Goal: Book appointment/travel/reservation

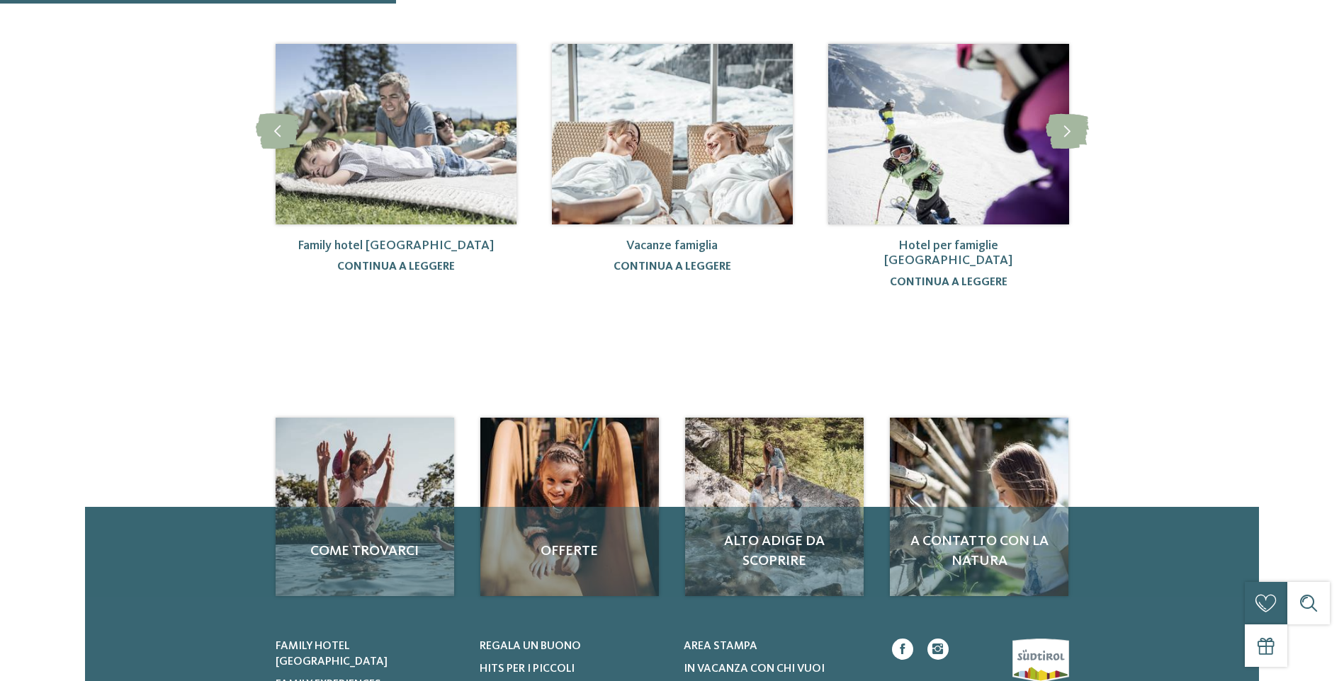
scroll to position [212, 0]
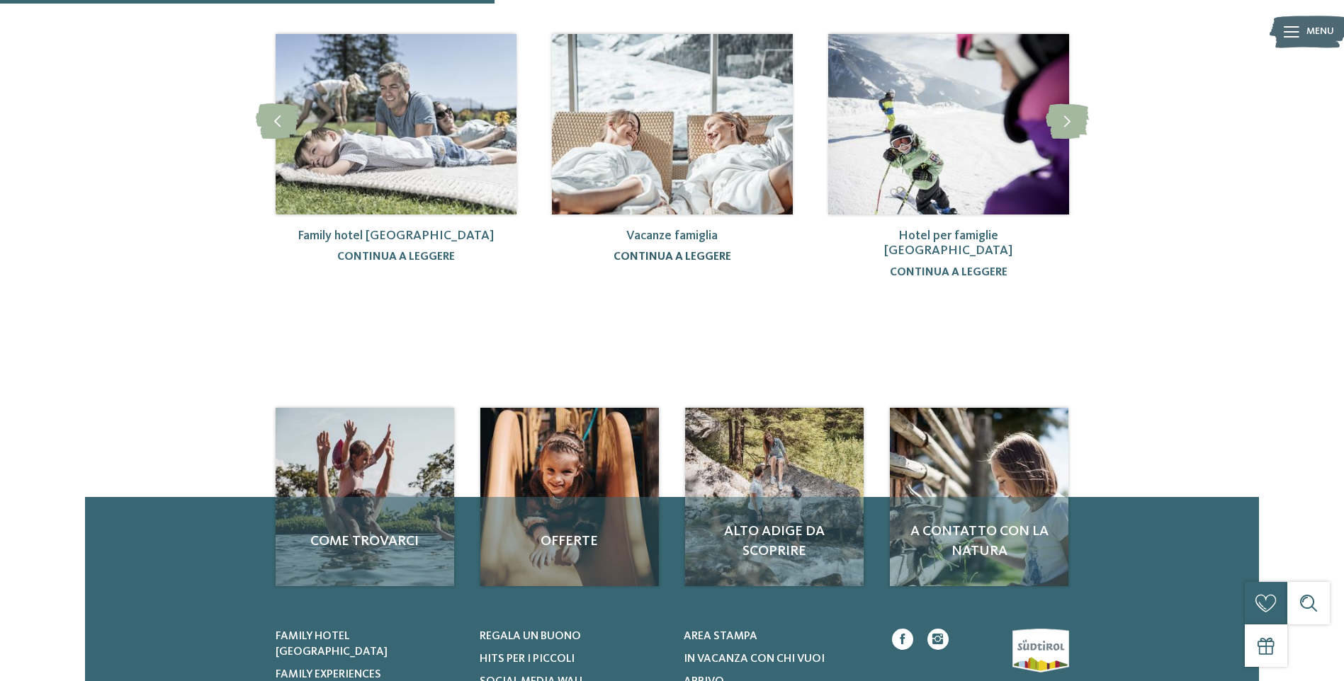
click at [662, 254] on link "continua a leggere" at bounding box center [672, 256] width 118 height 11
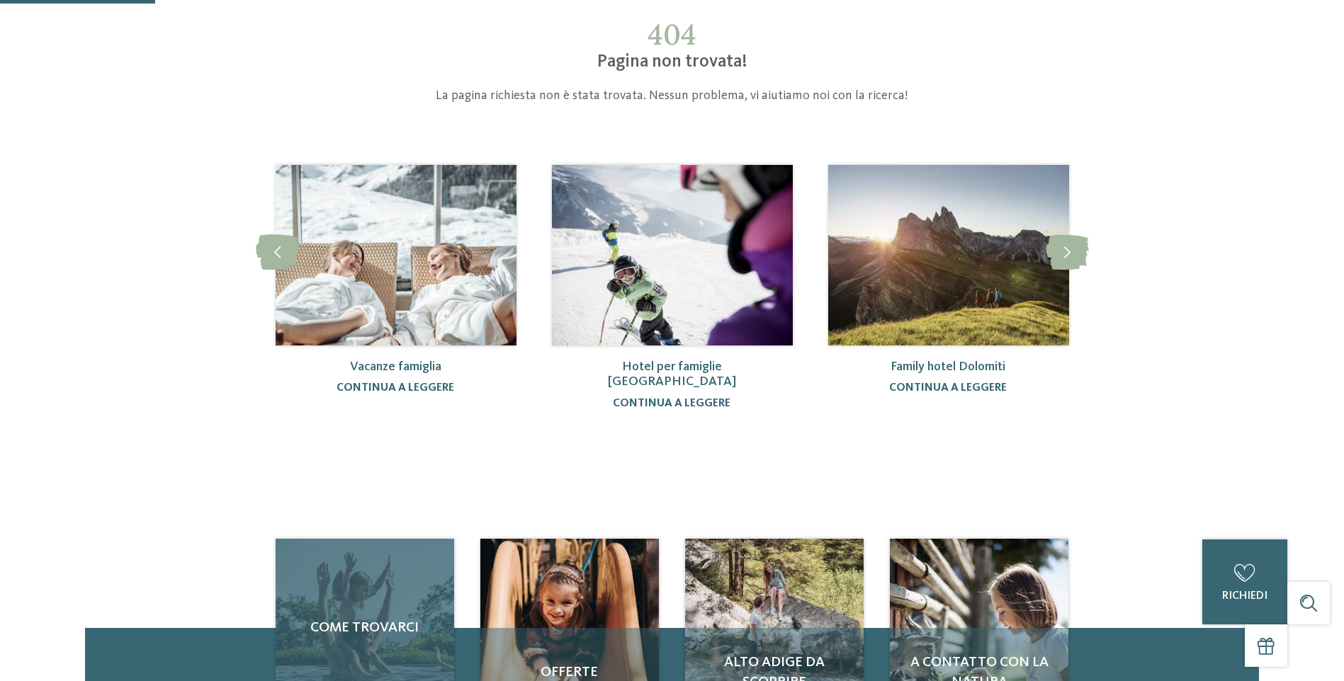
scroll to position [0, 0]
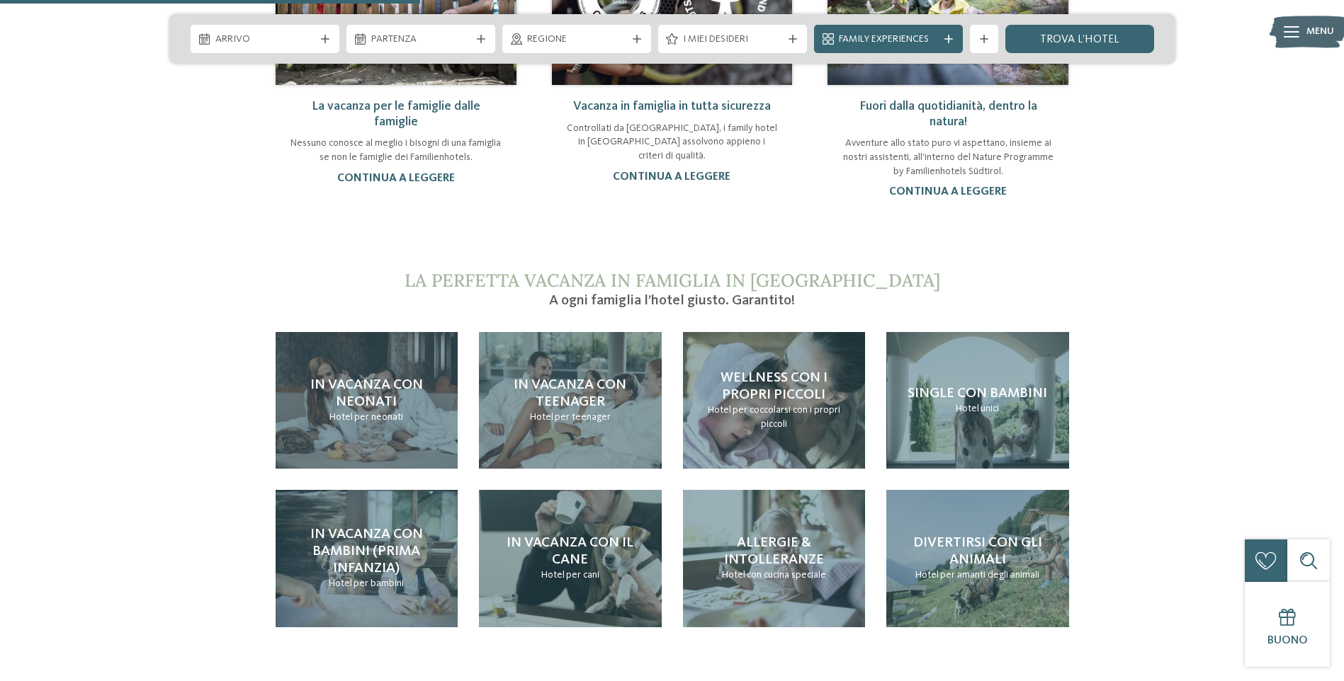
scroll to position [1417, 0]
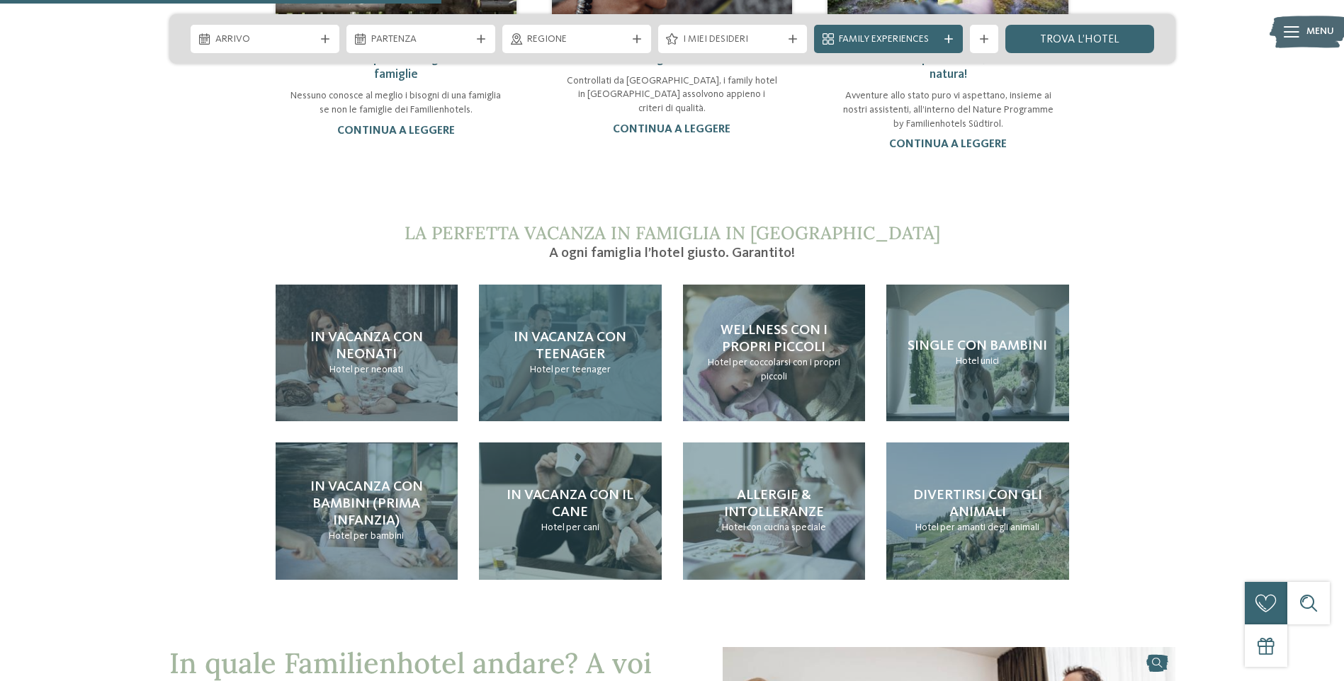
click at [578, 366] on span "per teenager" at bounding box center [583, 370] width 56 height 10
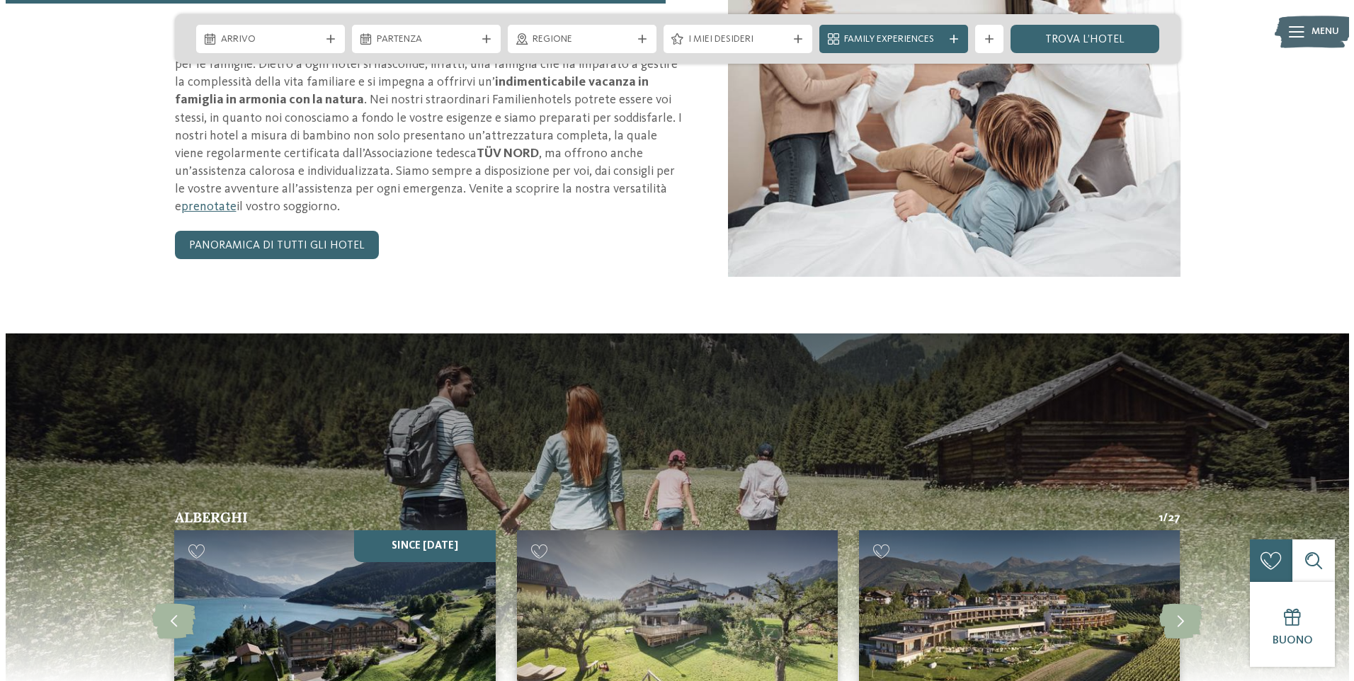
scroll to position [2054, 0]
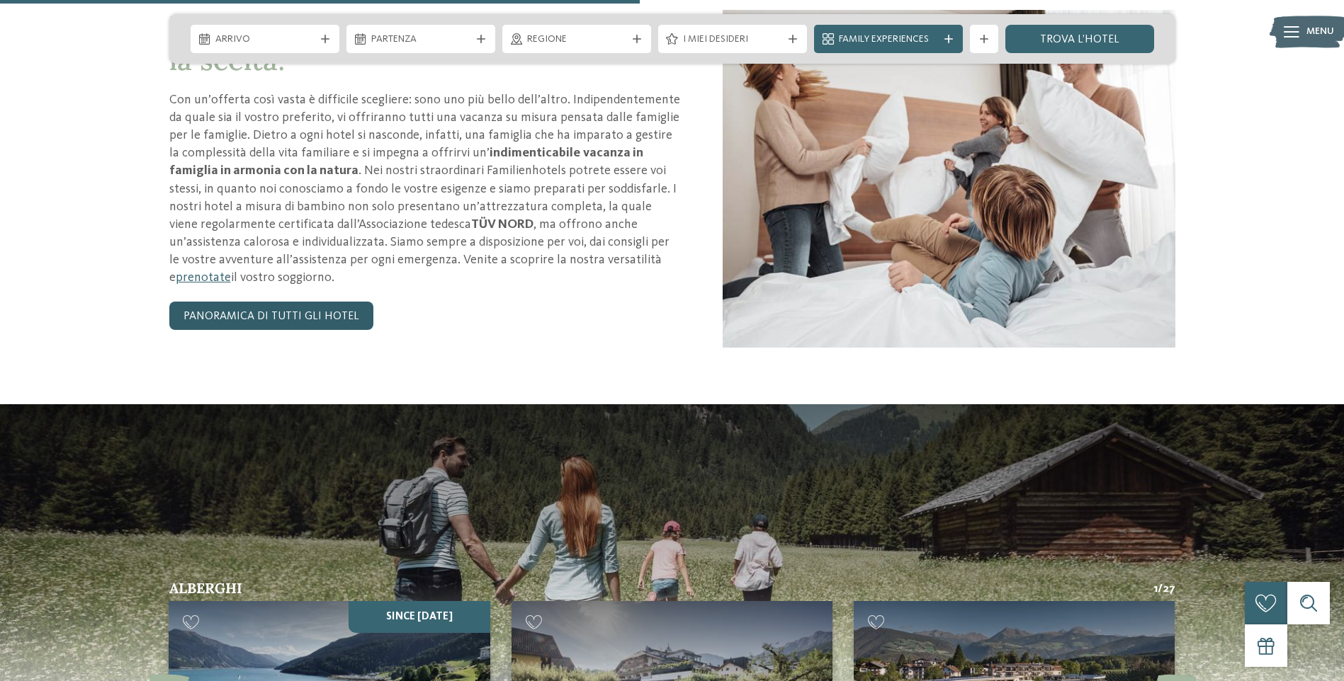
click at [229, 312] on link "Panoramica di tutti gli hotel" at bounding box center [271, 316] width 204 height 28
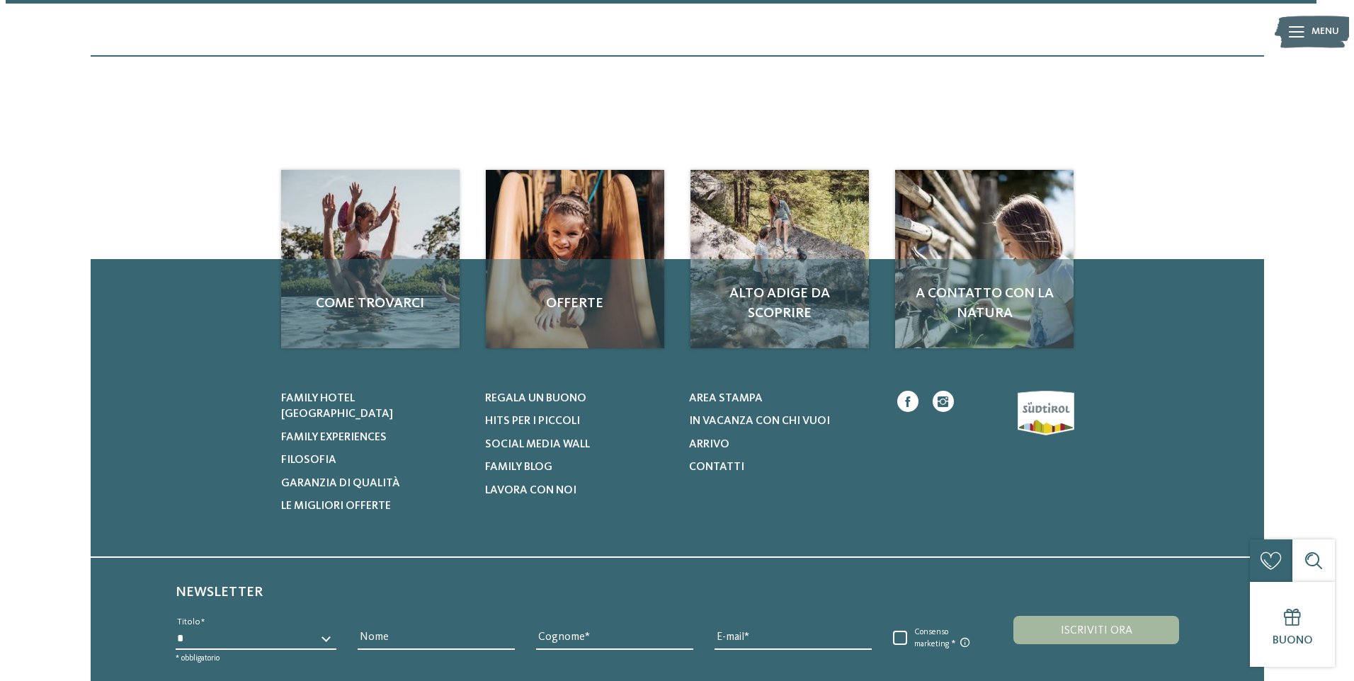
scroll to position [4759, 0]
